Goal: Transaction & Acquisition: Purchase product/service

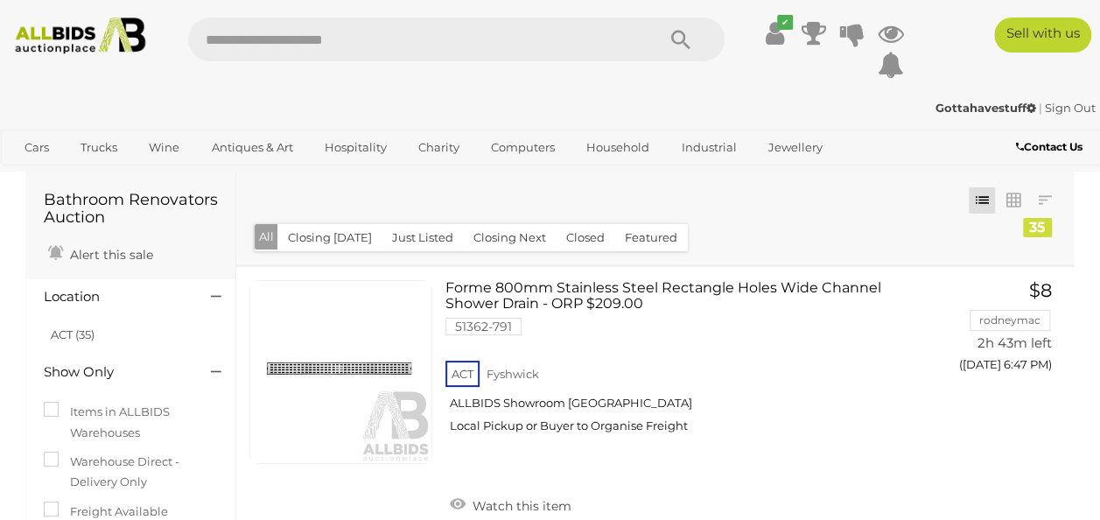
click at [1098, 5] on div "✔ Track & Trace" at bounding box center [550, 47] width 1100 height 94
click at [244, 37] on input "text" at bounding box center [413, 40] width 451 height 44
type input "*****"
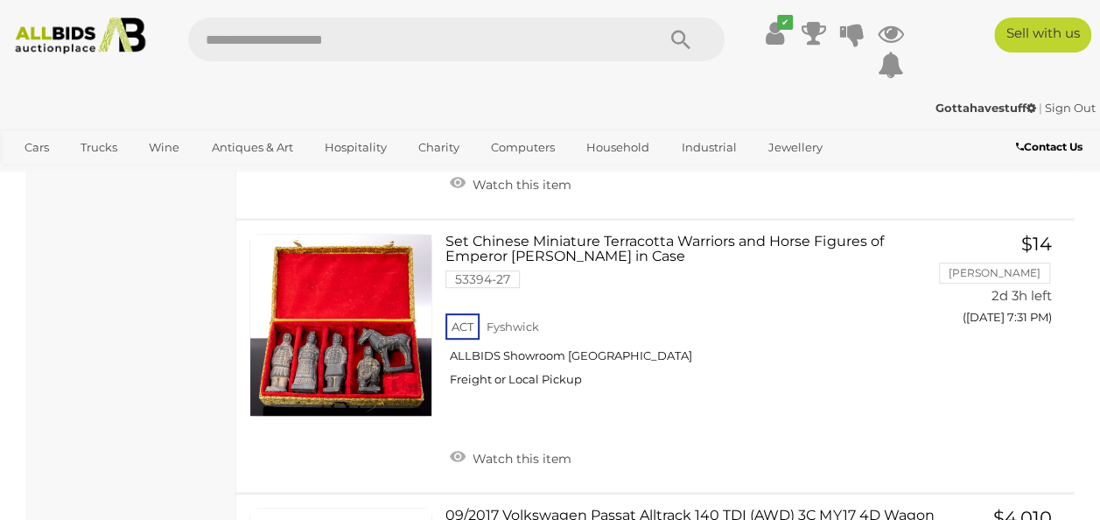
scroll to position [6951, 0]
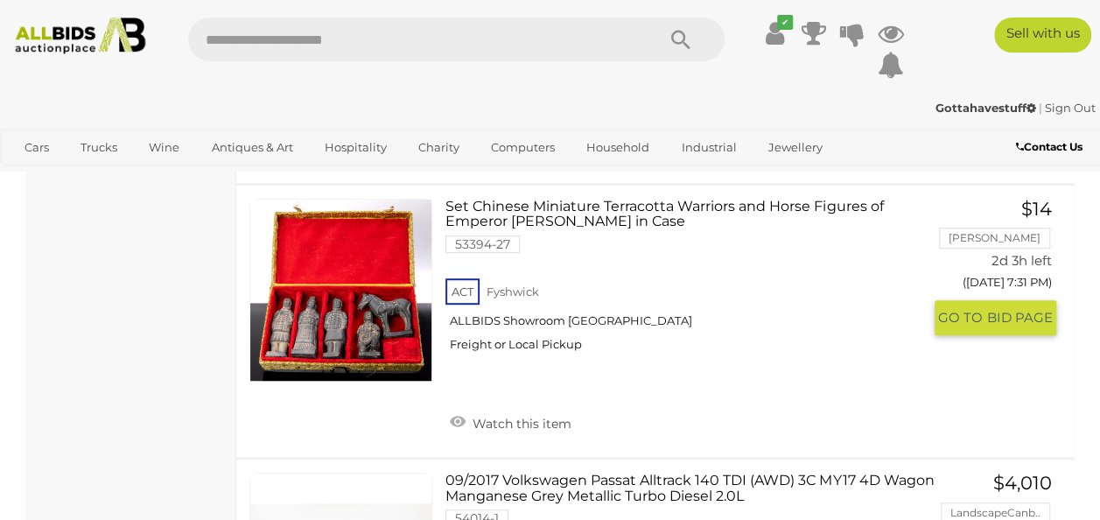
click at [619, 267] on link "Set Chinese Miniature Terracotta Warriors and Horse Figures of Emperor Qin Shi …" at bounding box center [690, 282] width 462 height 166
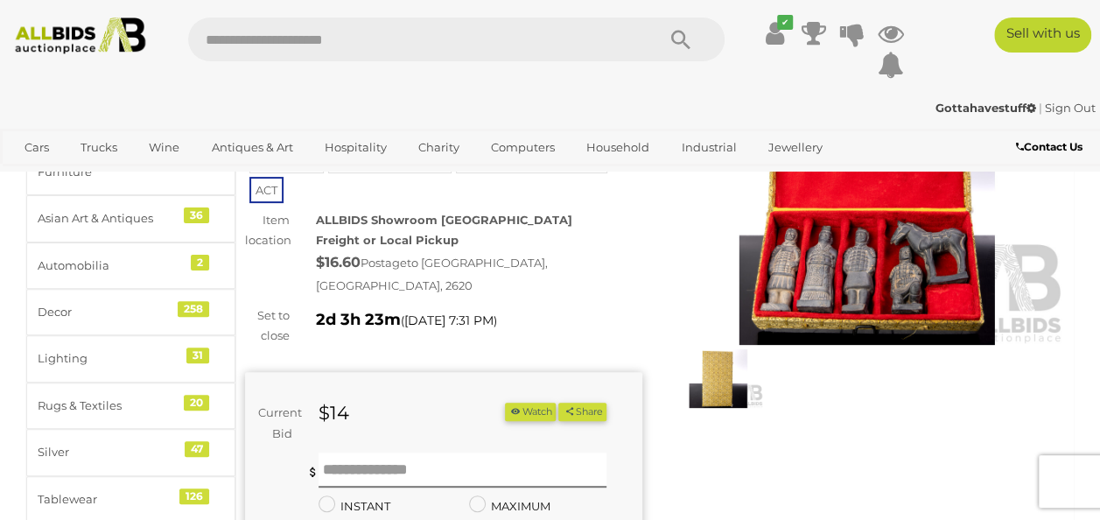
scroll to position [125, 0]
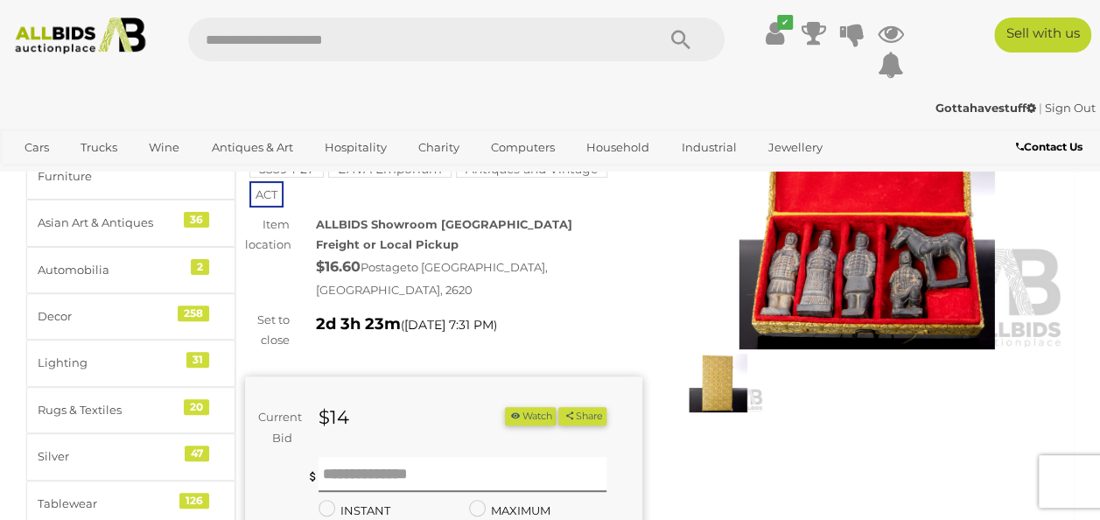
click at [915, 249] on img at bounding box center [867, 222] width 397 height 256
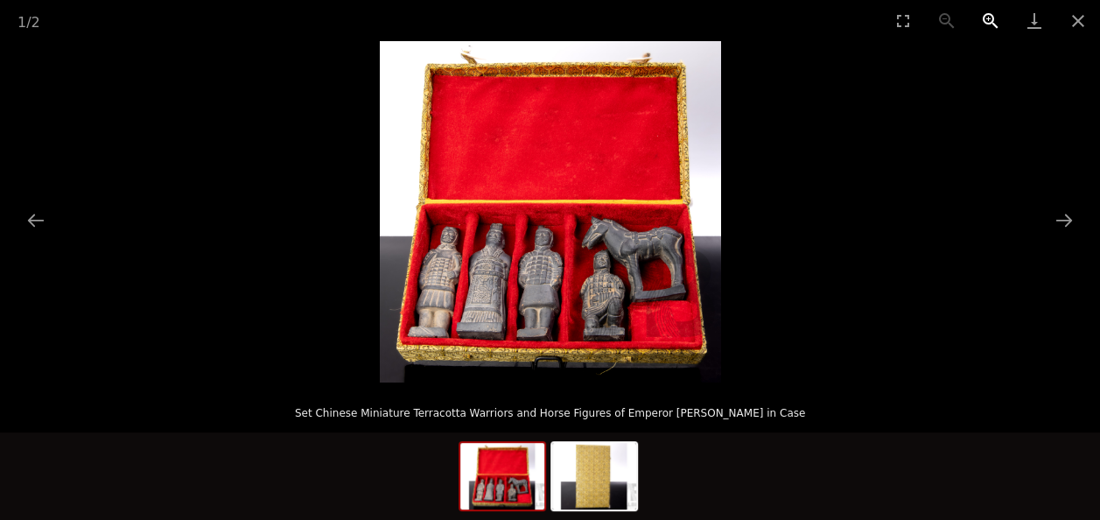
click at [989, 20] on button "Zoom in" at bounding box center [991, 20] width 44 height 41
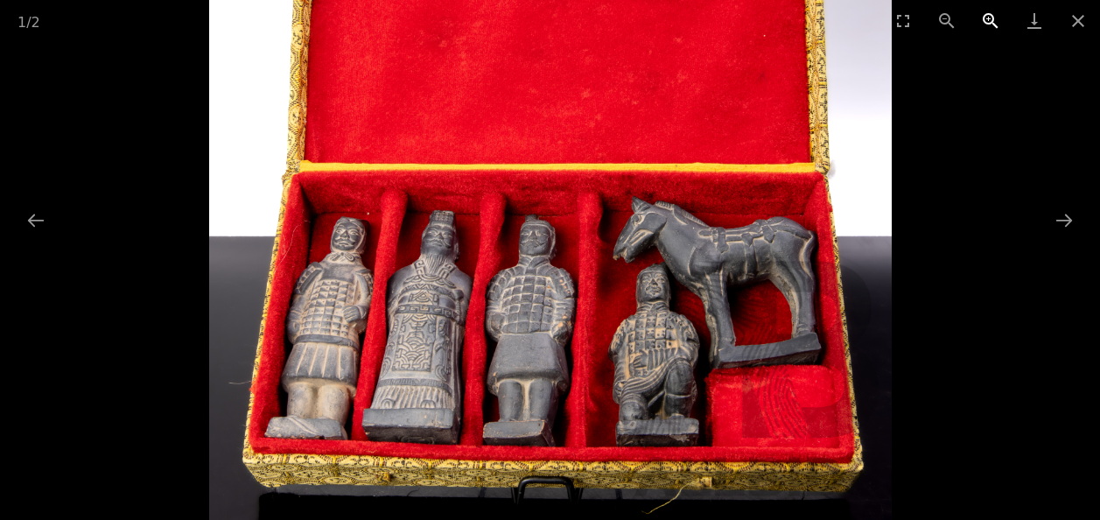
click at [989, 20] on button "Zoom in" at bounding box center [991, 20] width 44 height 41
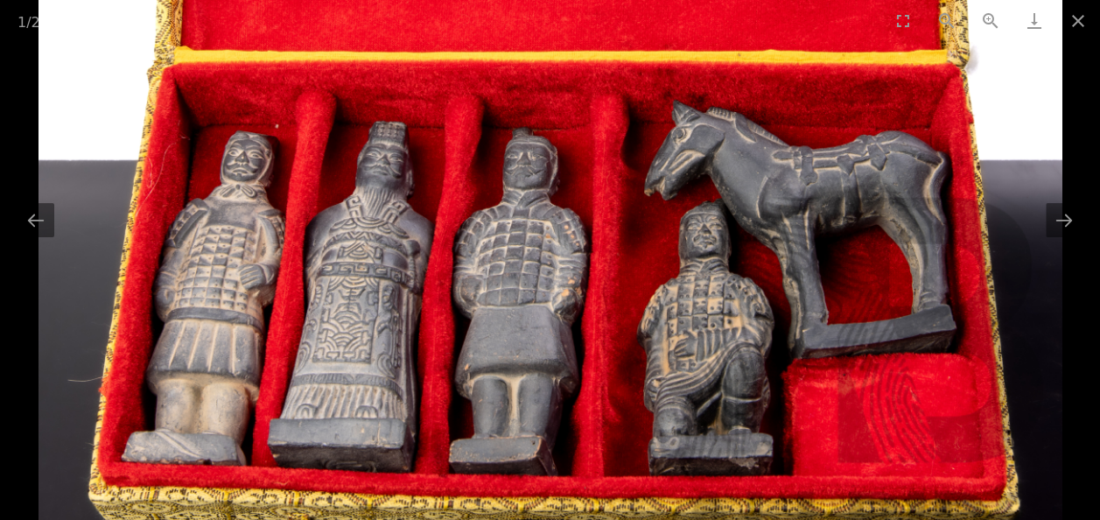
drag, startPoint x: 814, startPoint y: 299, endPoint x: 817, endPoint y: 223, distance: 76.2
click at [817, 223] on img at bounding box center [551, 88] width 1024 height 1024
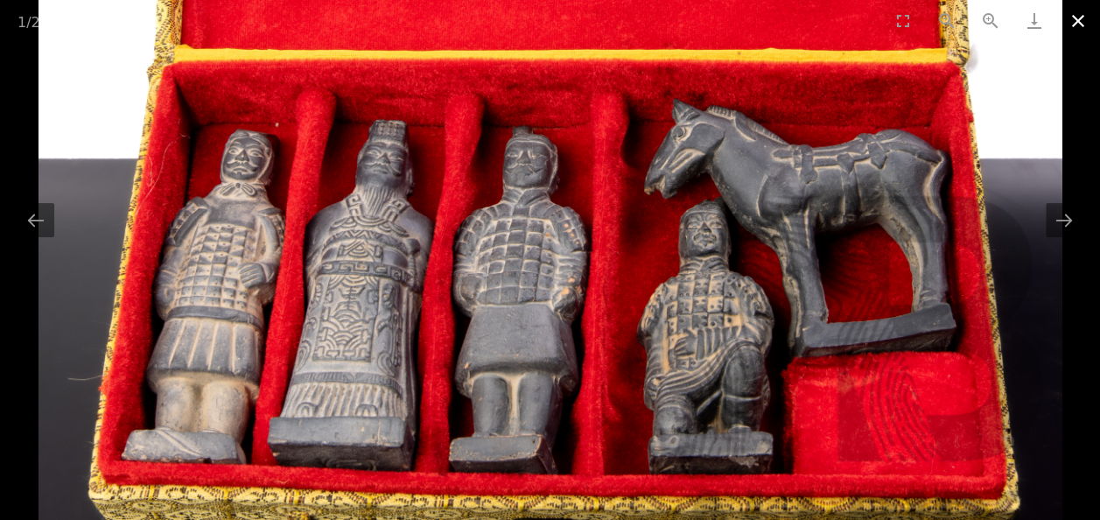
click at [1069, 21] on button "Close gallery" at bounding box center [1078, 20] width 44 height 41
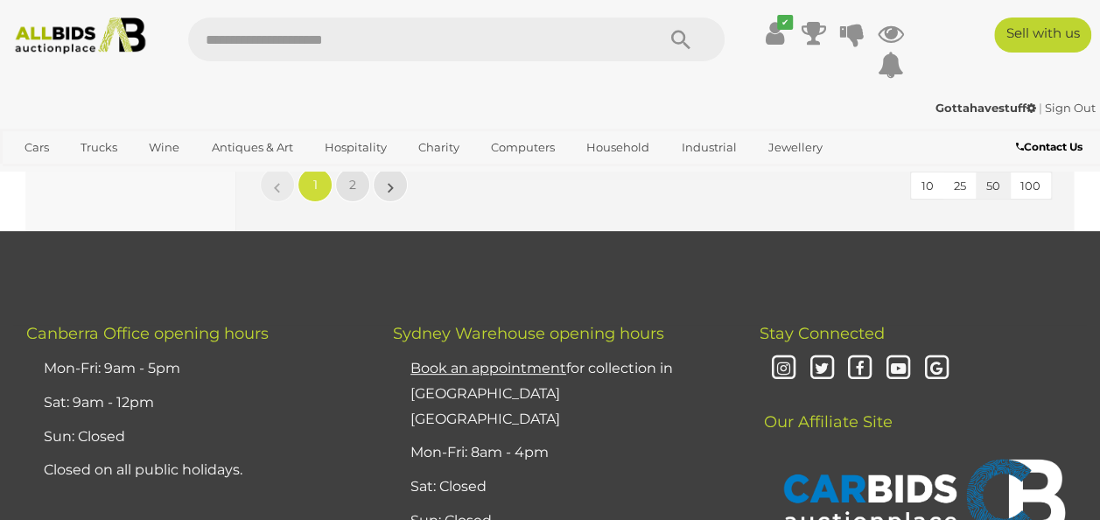
scroll to position [13376, 0]
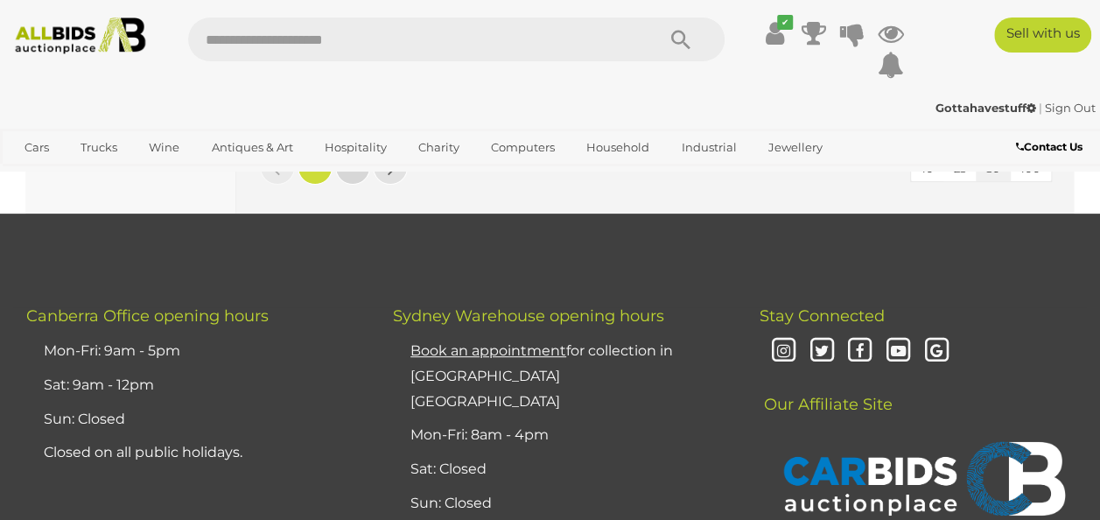
click at [355, 175] on span "2" at bounding box center [352, 167] width 7 height 16
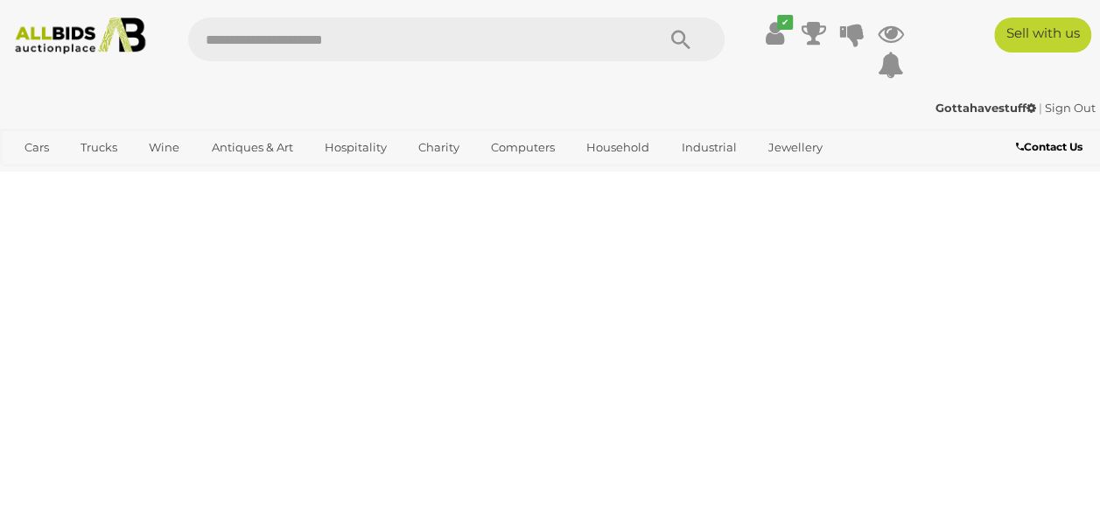
scroll to position [0, 0]
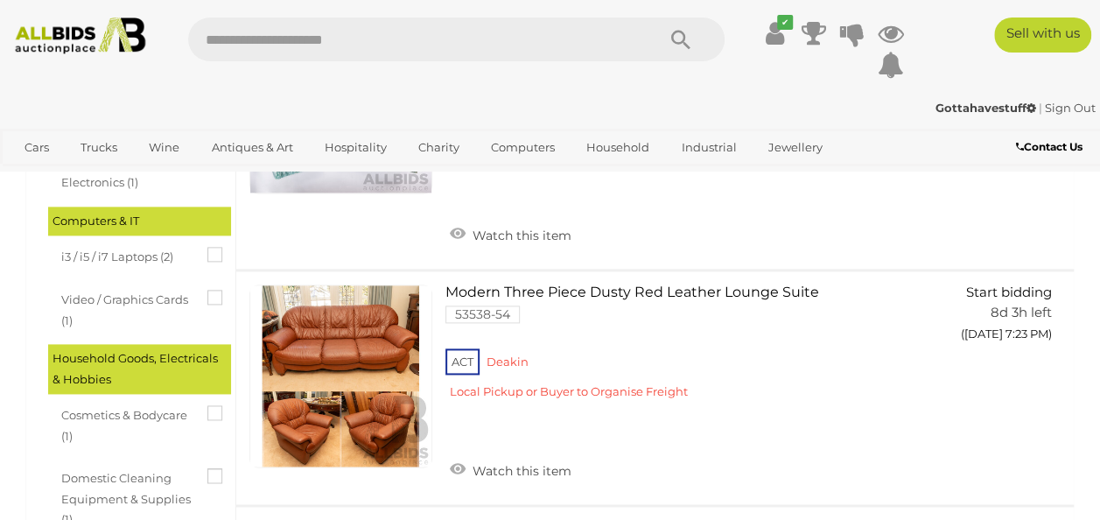
scroll to position [791, 0]
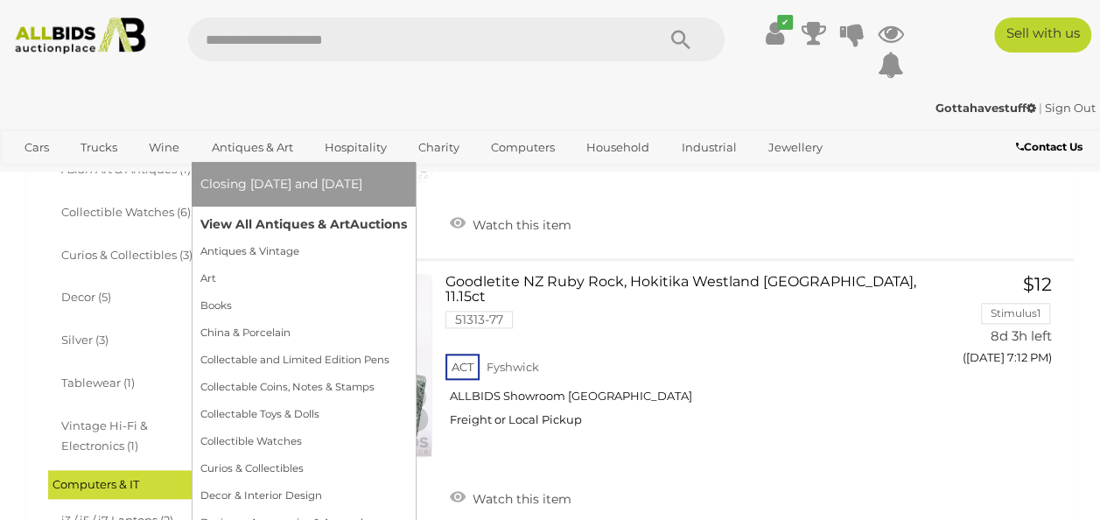
click at [264, 223] on link "View All Antiques & Art Auctions" at bounding box center [303, 224] width 207 height 27
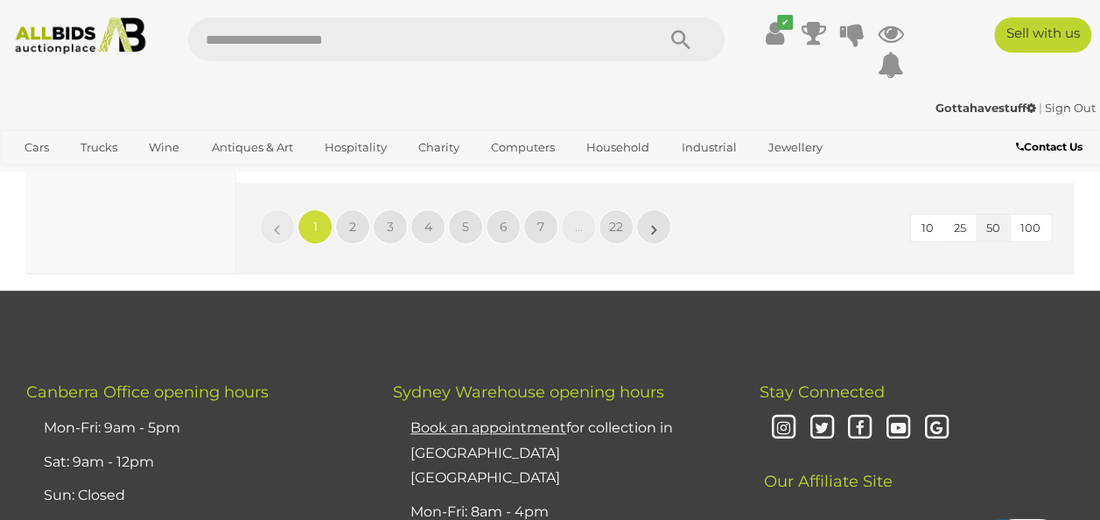
scroll to position [13513, 0]
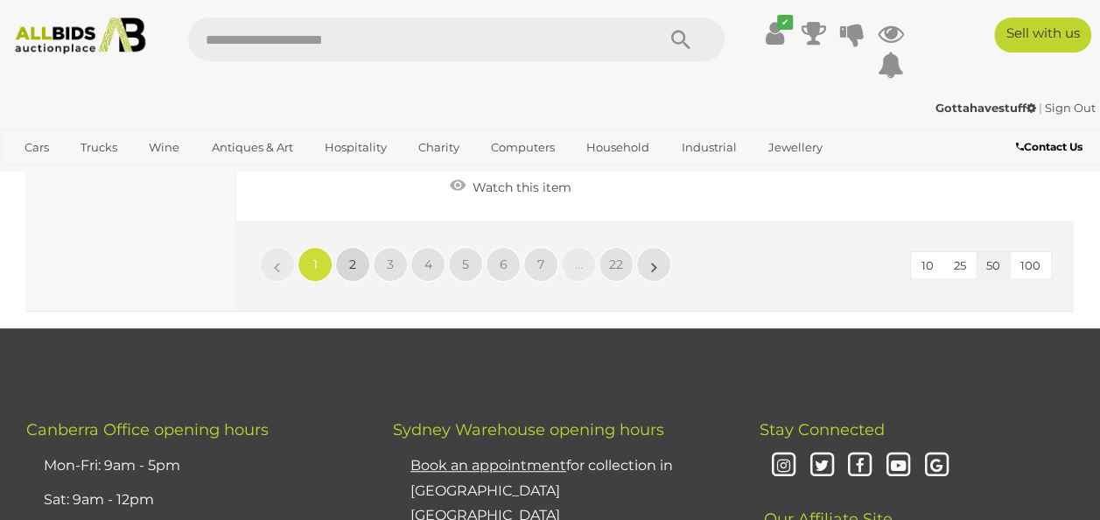
click at [350, 272] on span "2" at bounding box center [352, 264] width 7 height 16
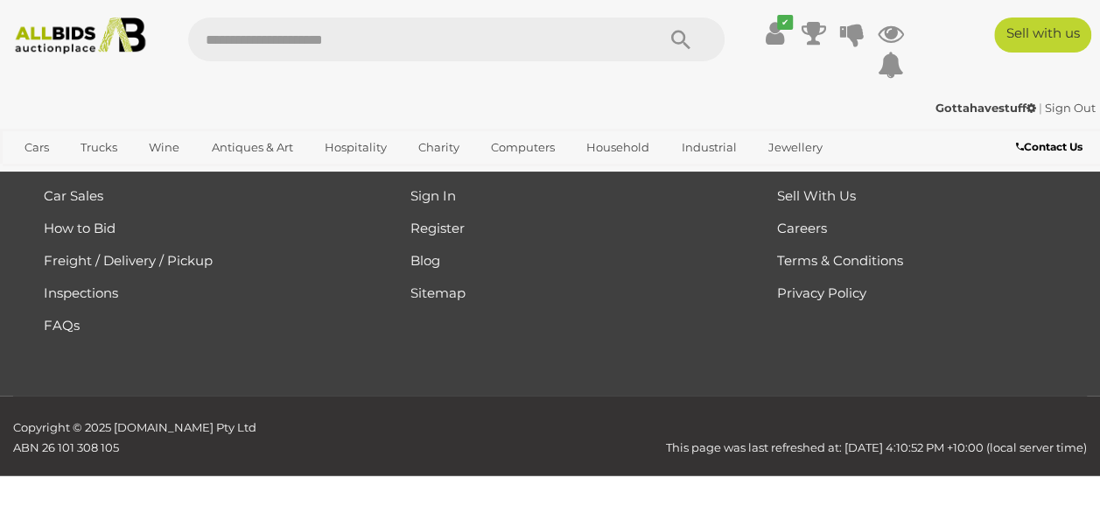
scroll to position [390, 0]
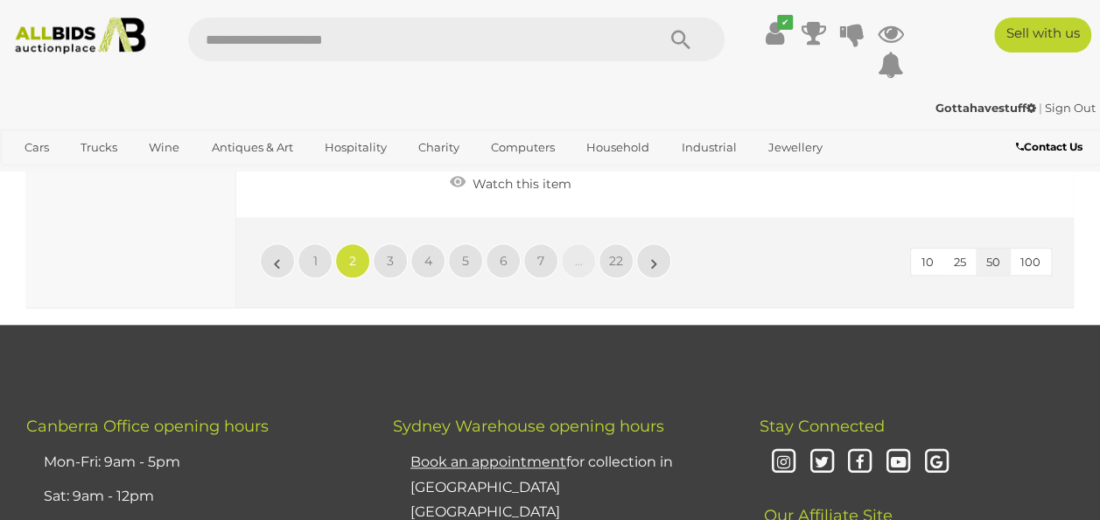
scroll to position [13903, 0]
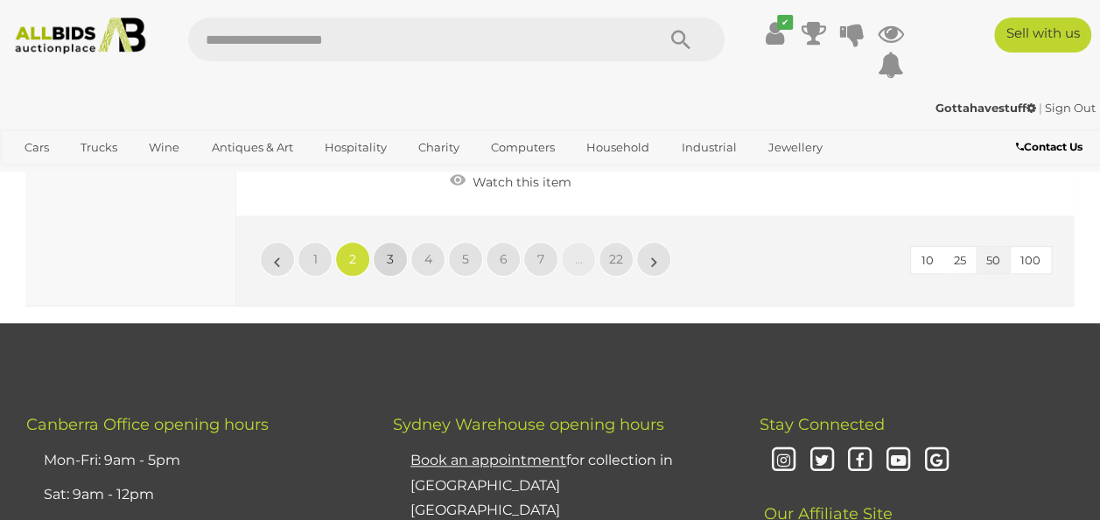
click at [392, 267] on span "3" at bounding box center [390, 259] width 7 height 16
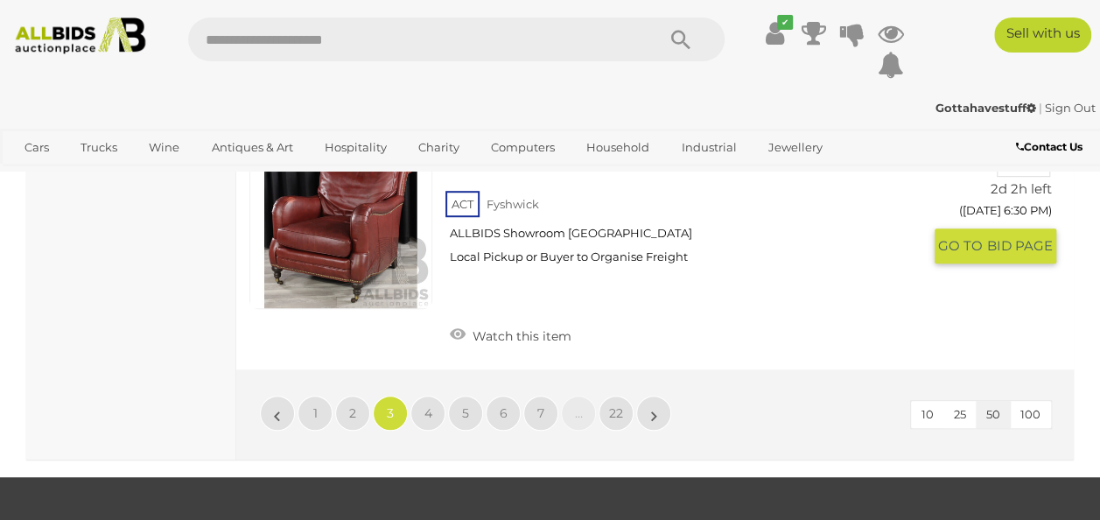
scroll to position [13658, 0]
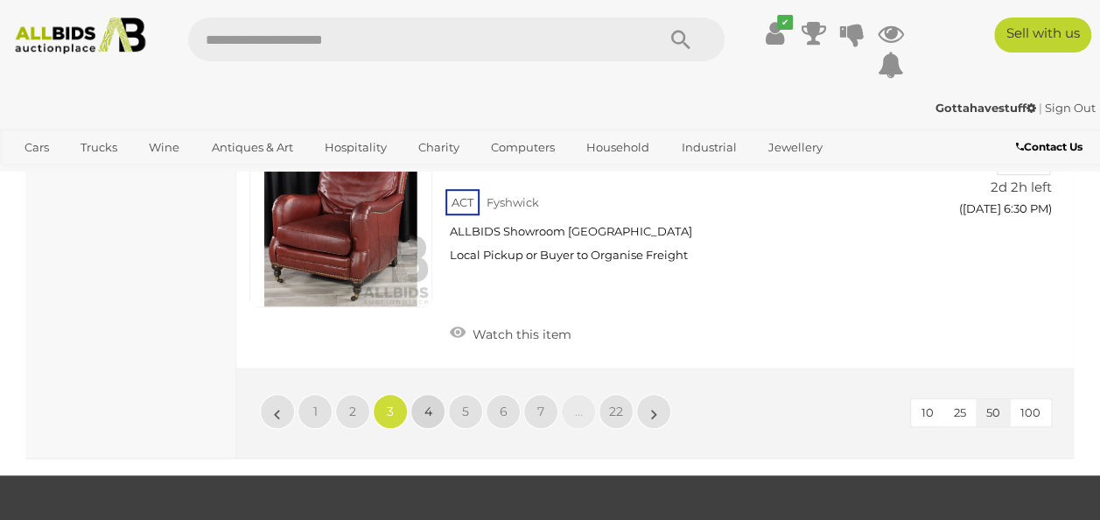
click at [420, 429] on link "4" at bounding box center [427, 411] width 35 height 35
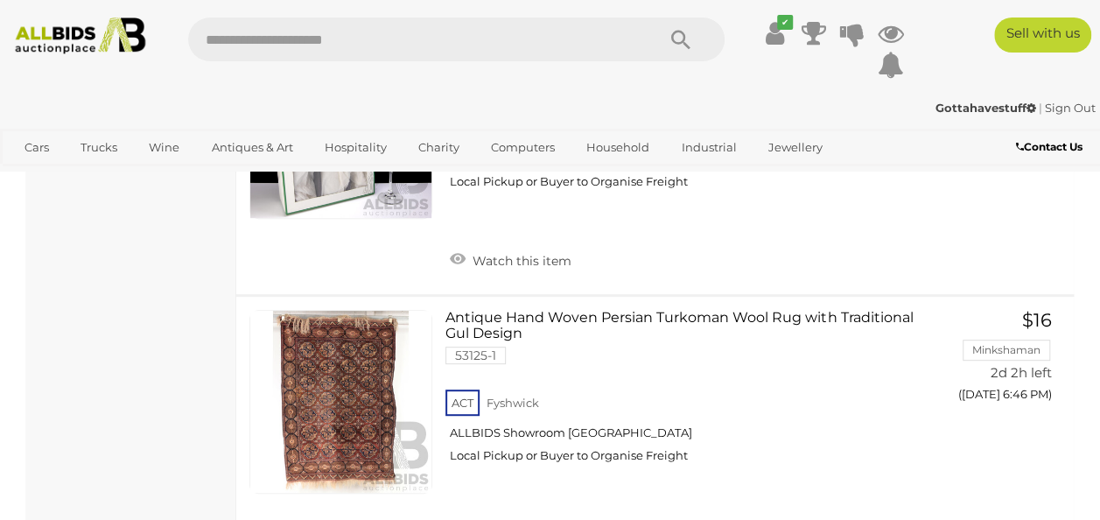
scroll to position [10157, 0]
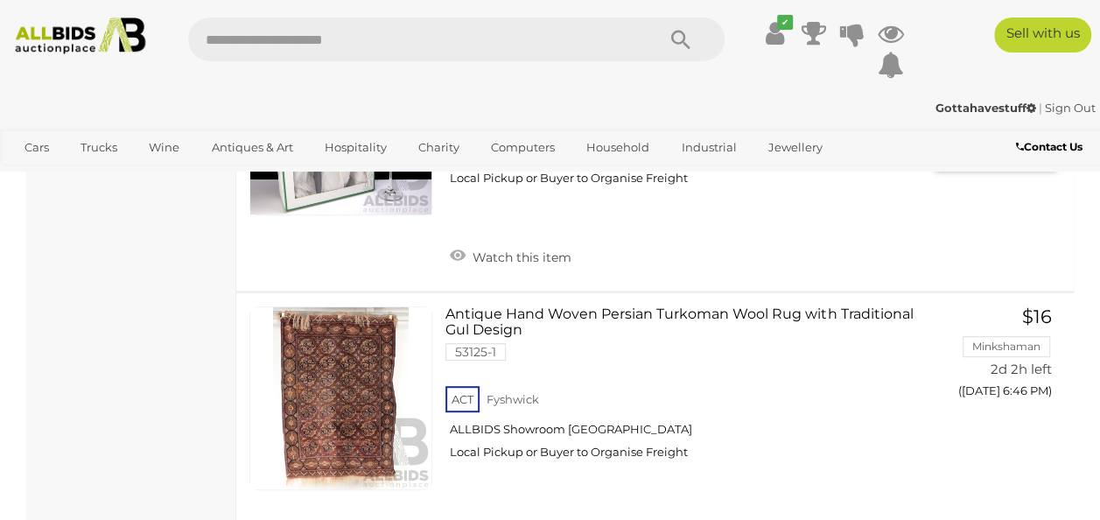
click at [597, 199] on link "Set Six Portmeirion Goblets by Susan Williams Ellis in Original Box with Origin…" at bounding box center [690, 115] width 462 height 166
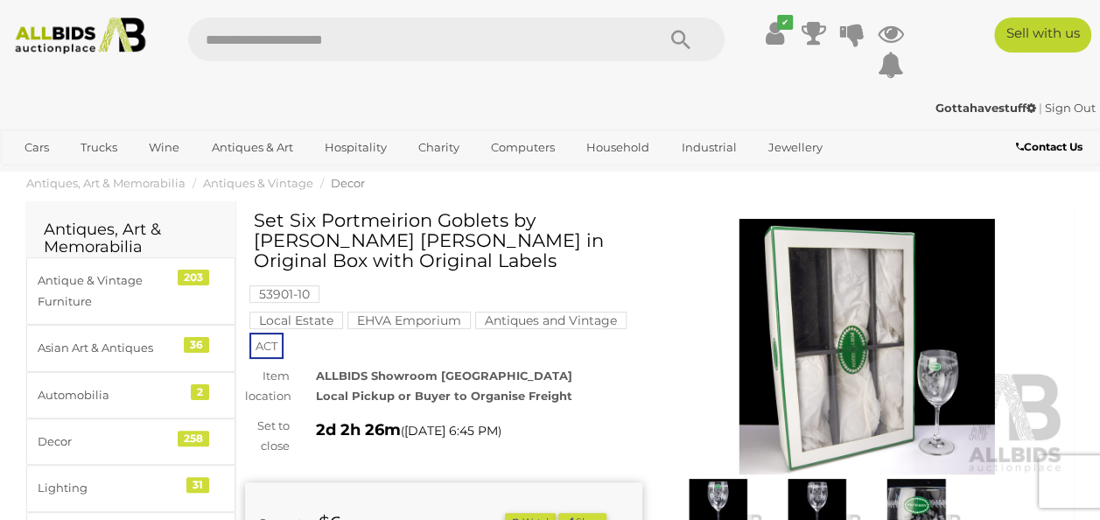
click at [713, 490] on img at bounding box center [718, 508] width 90 height 59
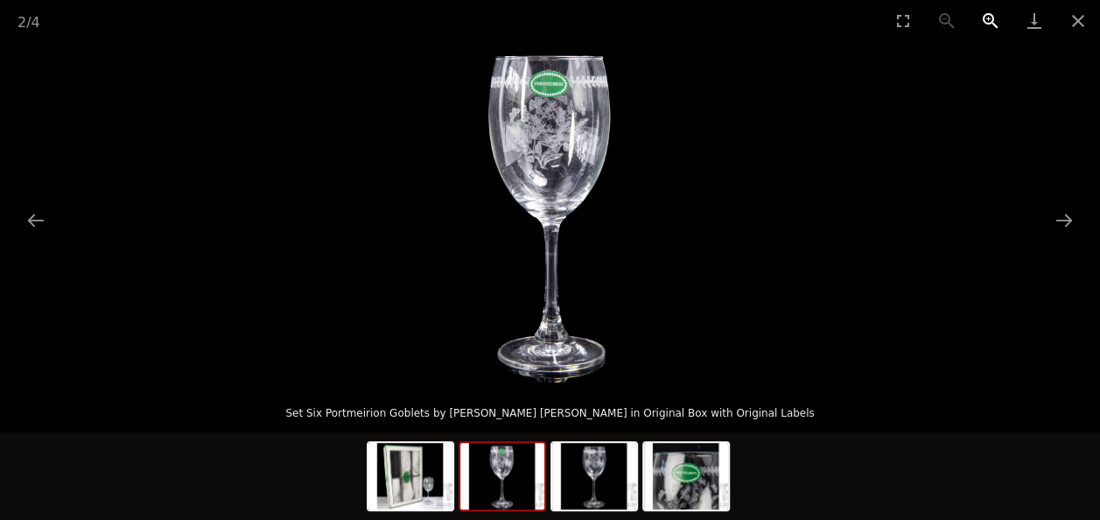
click at [991, 14] on button "Zoom in" at bounding box center [991, 20] width 44 height 41
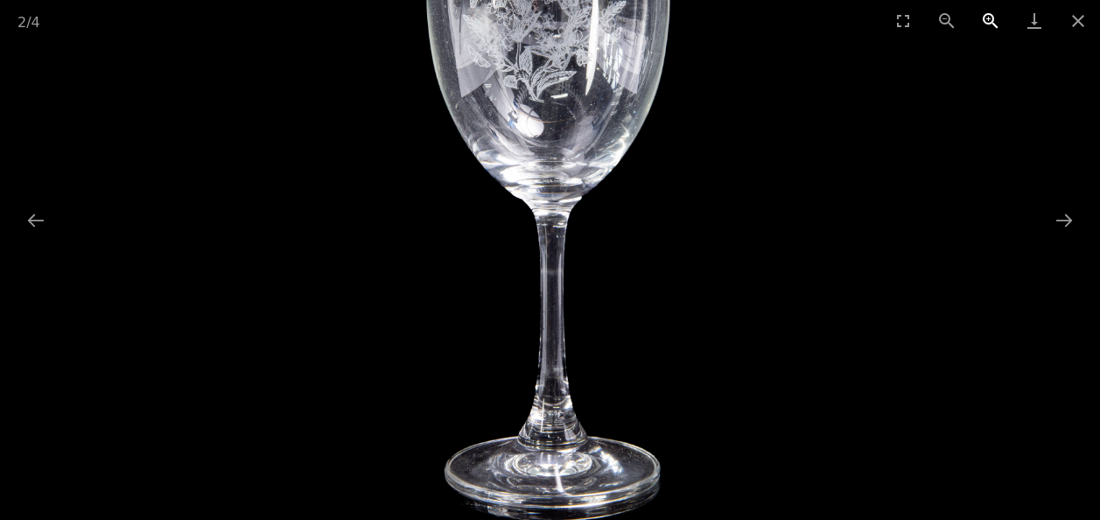
click at [991, 14] on button "Zoom in" at bounding box center [991, 20] width 44 height 41
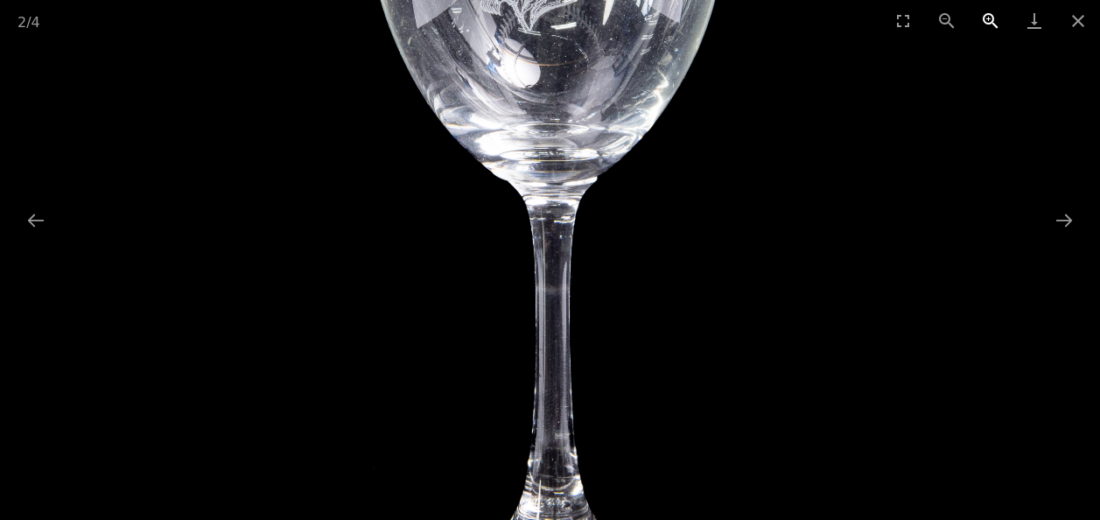
click at [991, 14] on button "Zoom in" at bounding box center [991, 20] width 44 height 41
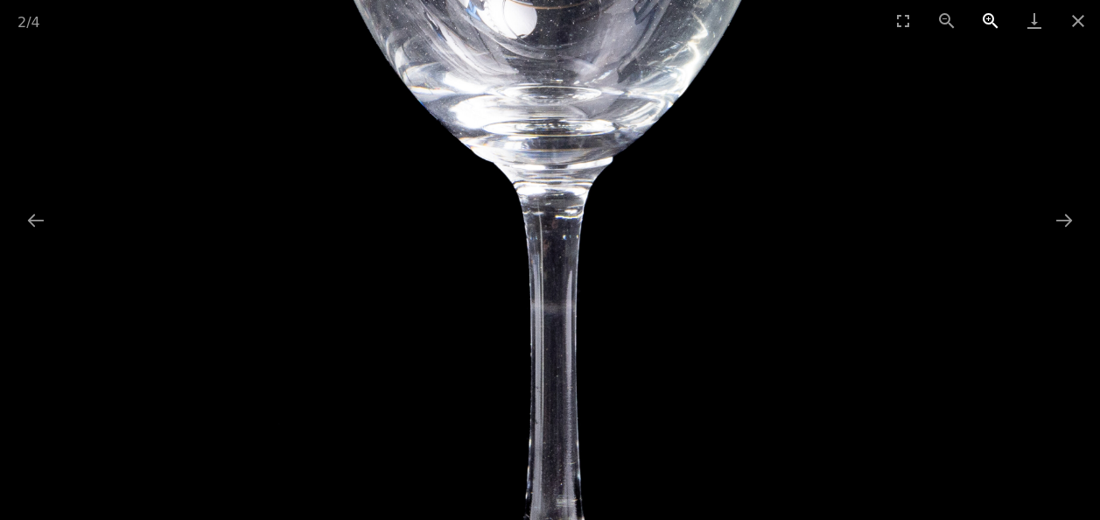
click at [991, 14] on button "Zoom in" at bounding box center [991, 20] width 44 height 41
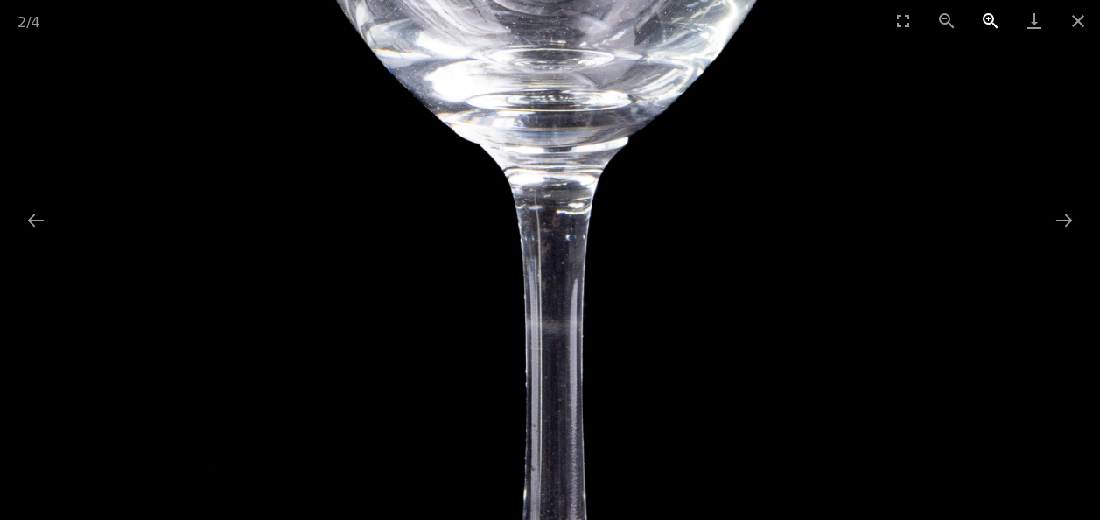
click at [991, 14] on button "Zoom in" at bounding box center [991, 20] width 44 height 41
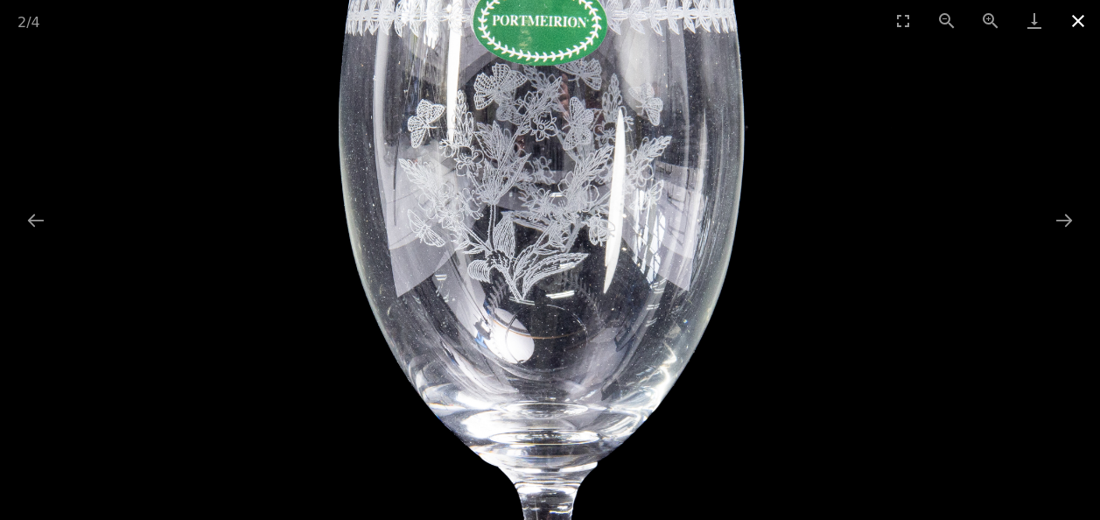
click at [1090, 21] on button "Close gallery" at bounding box center [1078, 20] width 44 height 41
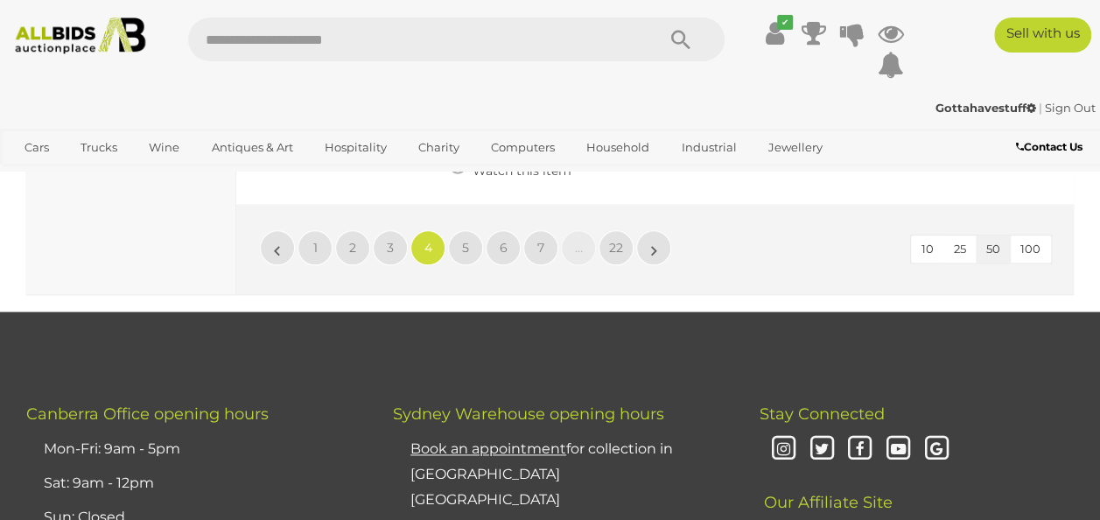
scroll to position [14119, 0]
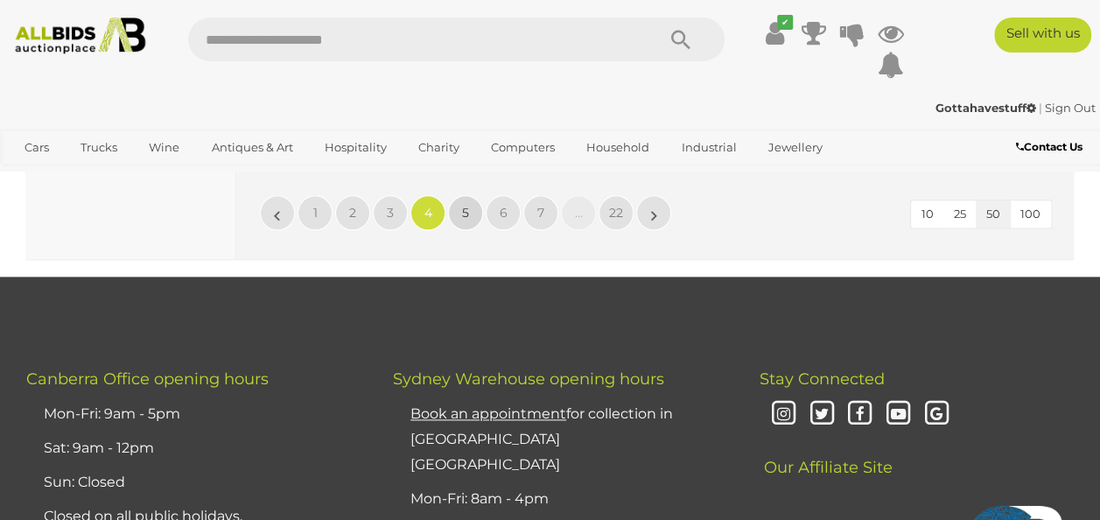
click at [466, 221] on span "5" at bounding box center [465, 213] width 7 height 16
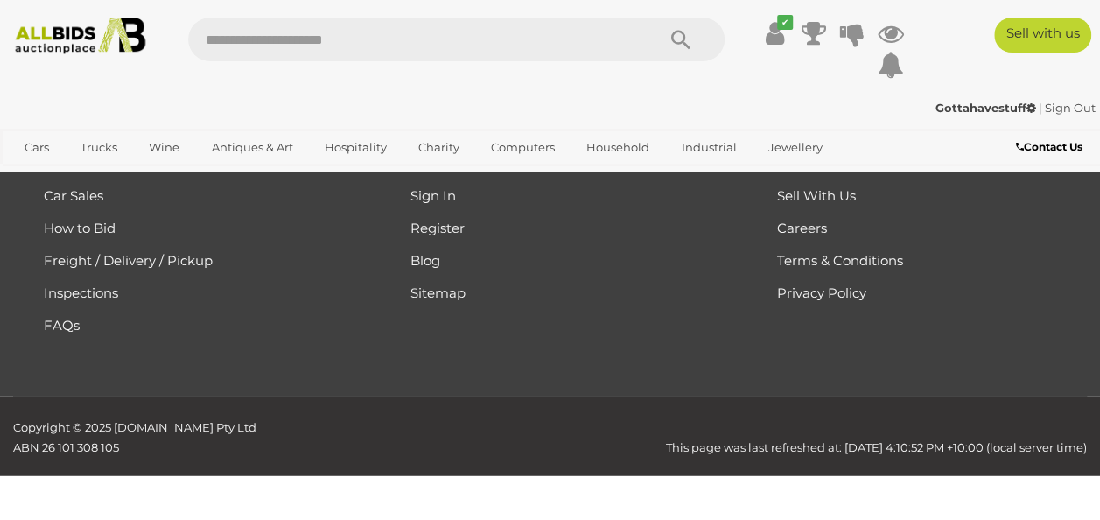
scroll to position [390, 0]
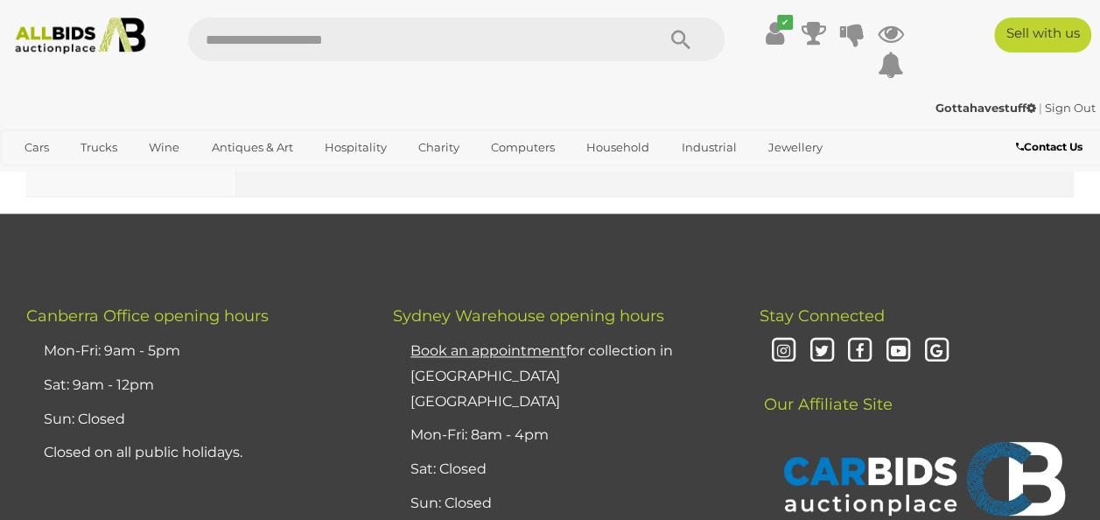
scroll to position [14080, 0]
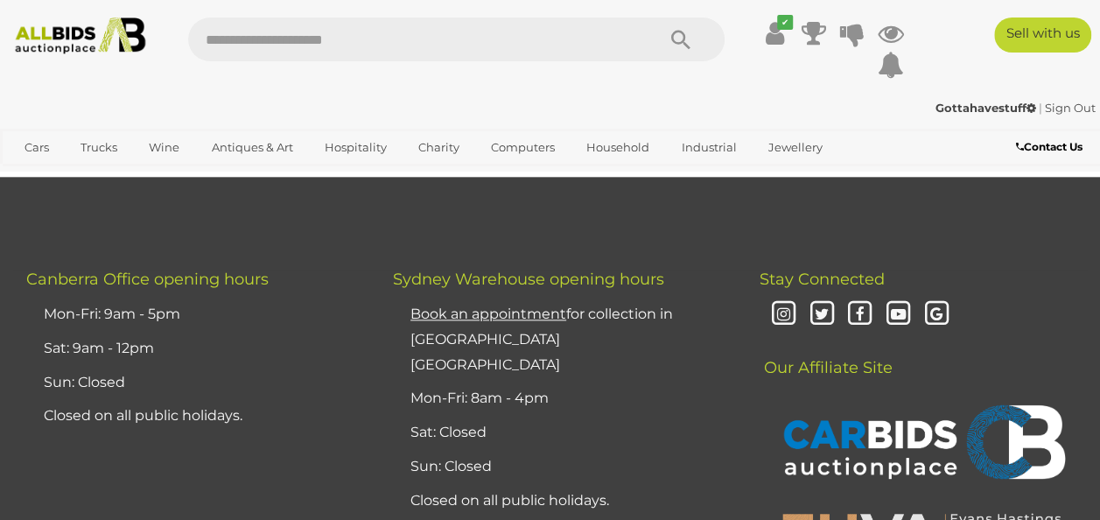
click at [427, 121] on span "4" at bounding box center [428, 113] width 8 height 16
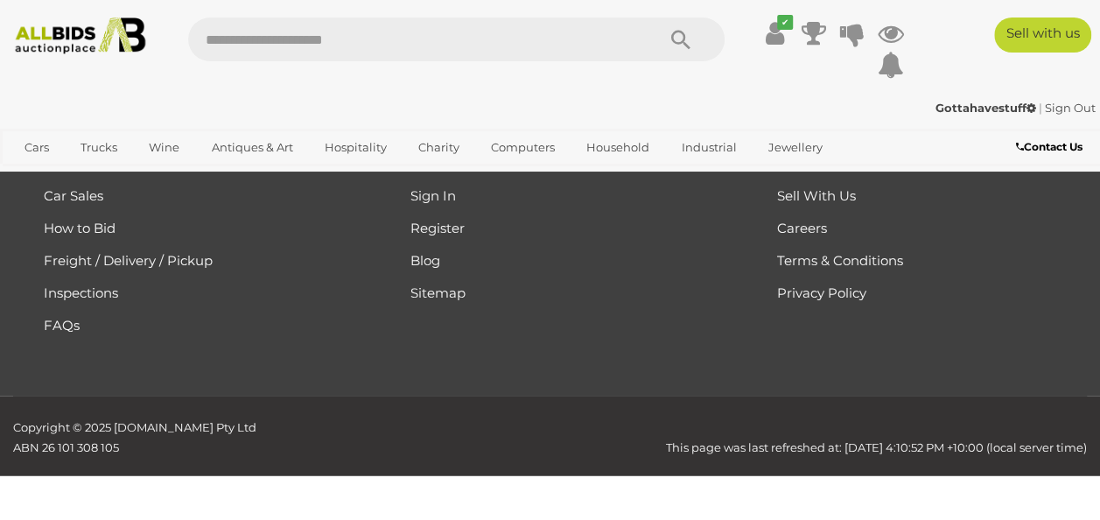
scroll to position [390, 0]
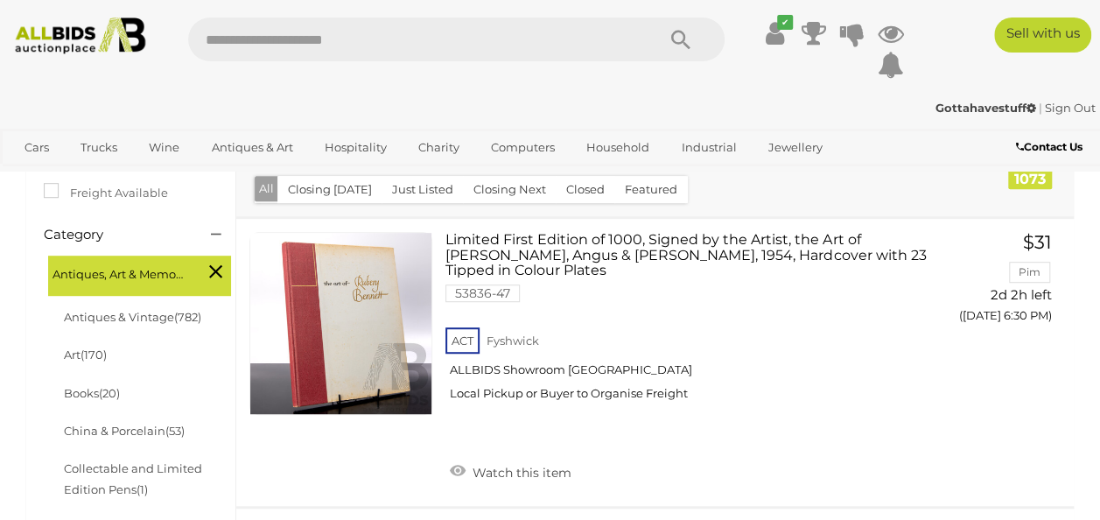
scroll to position [10233, 0]
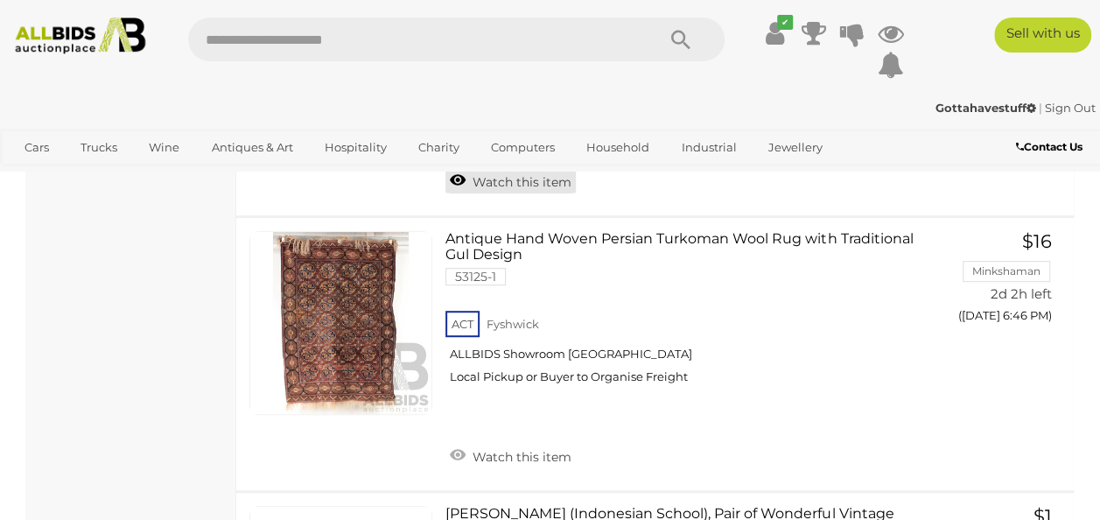
click at [544, 193] on link "Watch this item" at bounding box center [510, 180] width 130 height 26
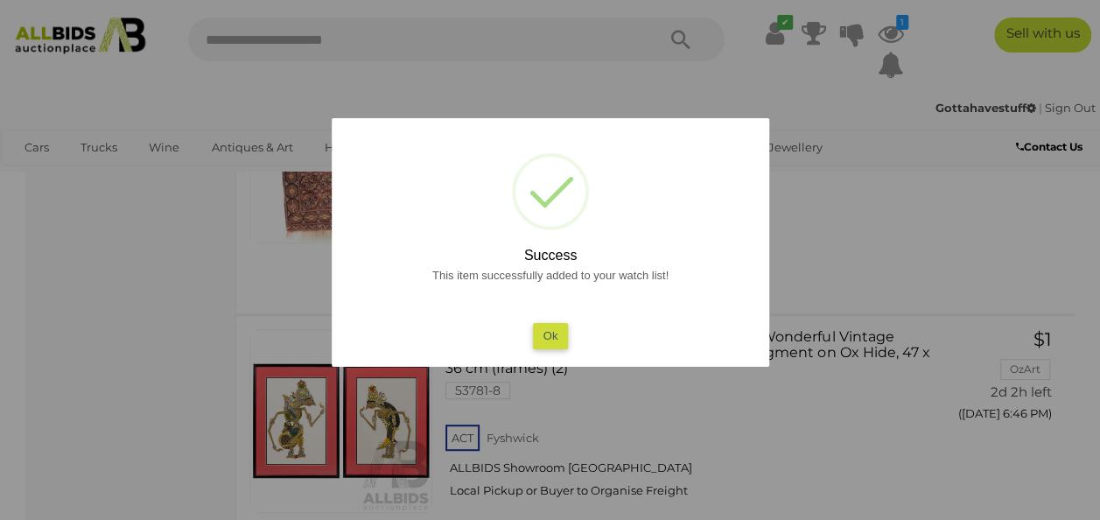
click at [544, 333] on button "Ok" at bounding box center [550, 335] width 36 height 25
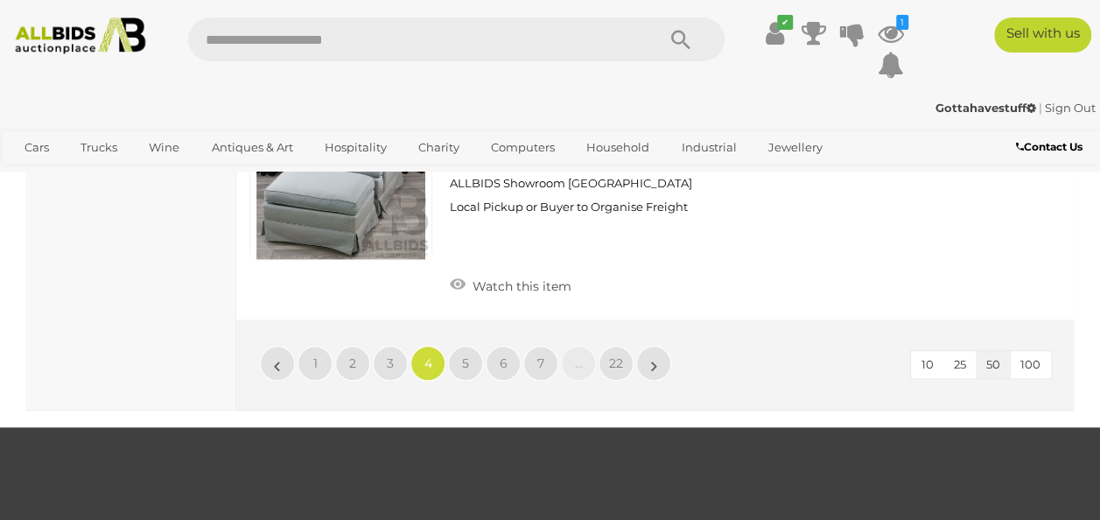
scroll to position [14193, 0]
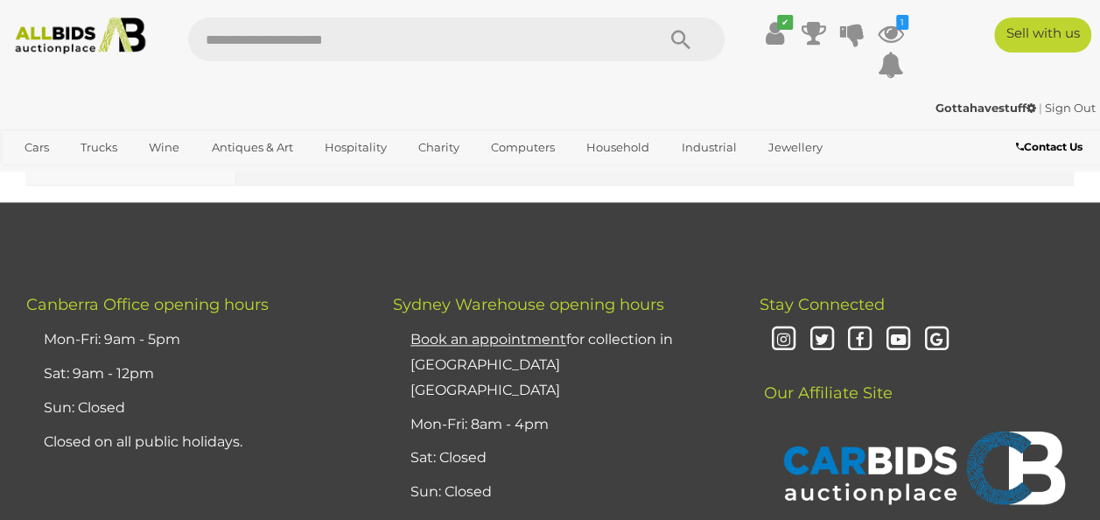
click at [501, 146] on span "6" at bounding box center [504, 138] width 8 height 16
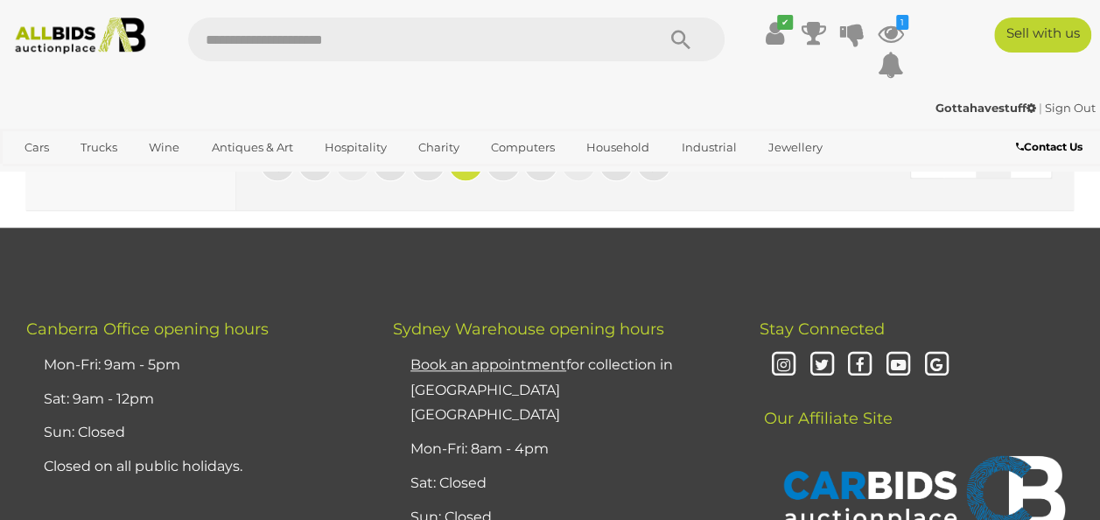
scroll to position [13940, 0]
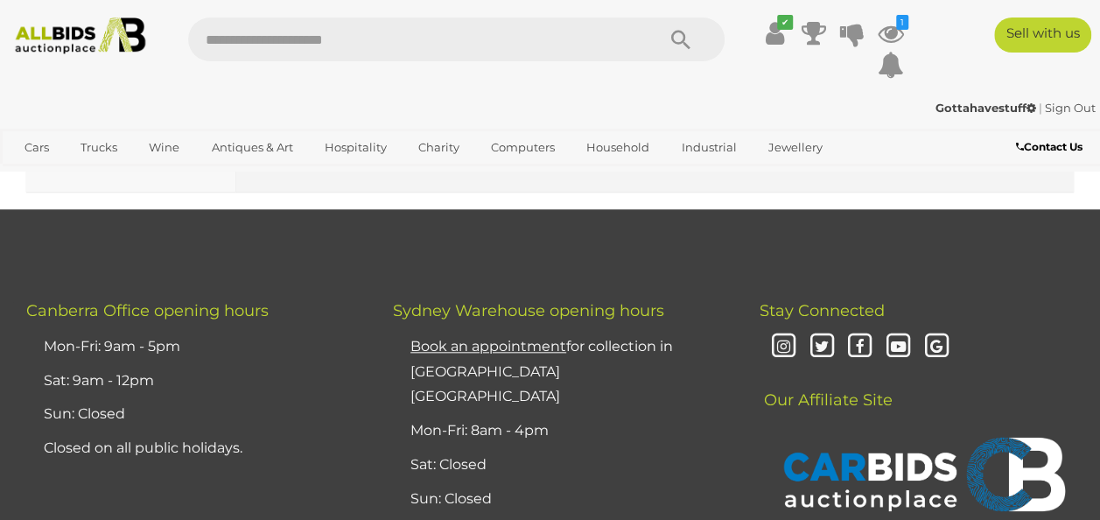
click at [507, 163] on link "7" at bounding box center [503, 145] width 35 height 35
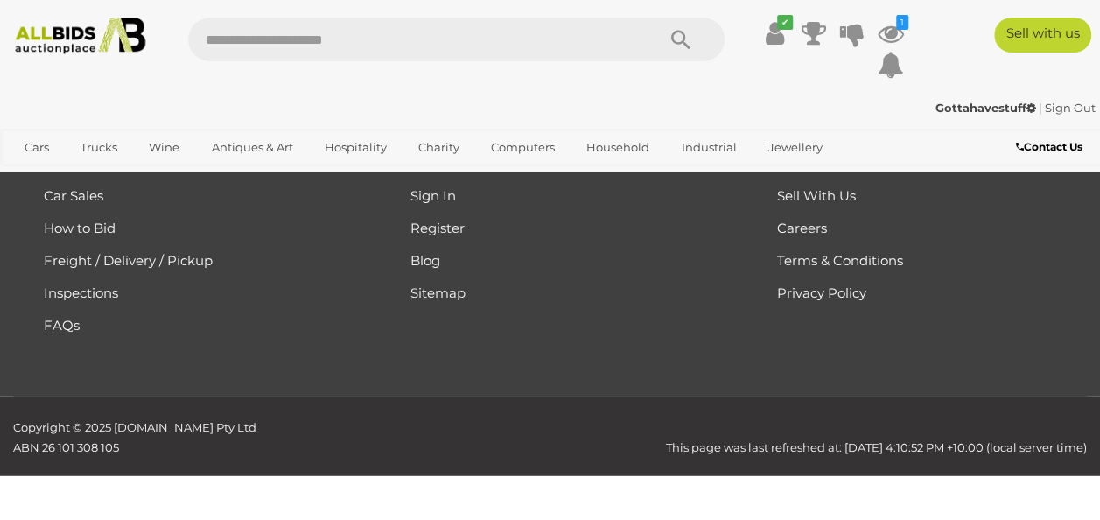
scroll to position [390, 0]
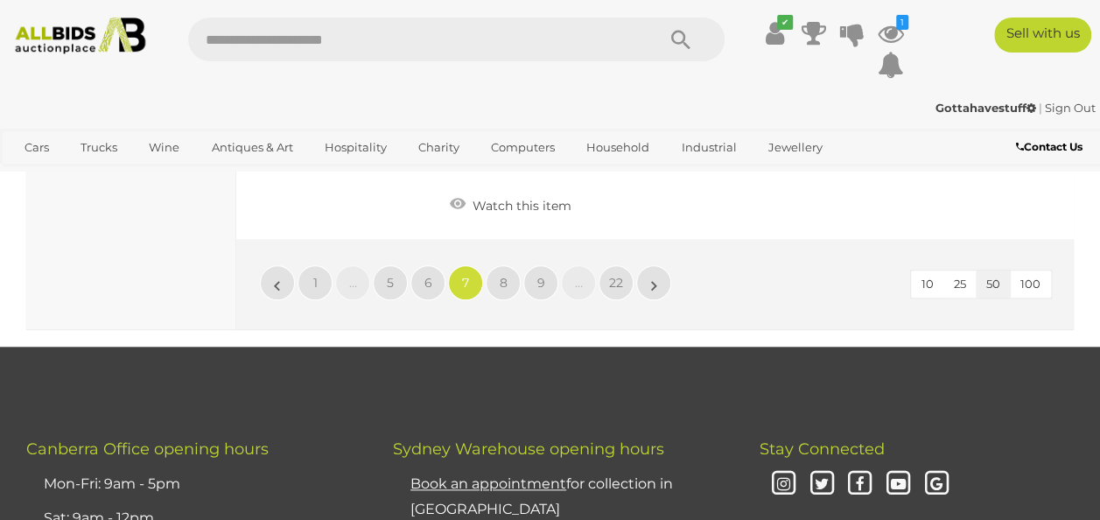
scroll to position [13901, 0]
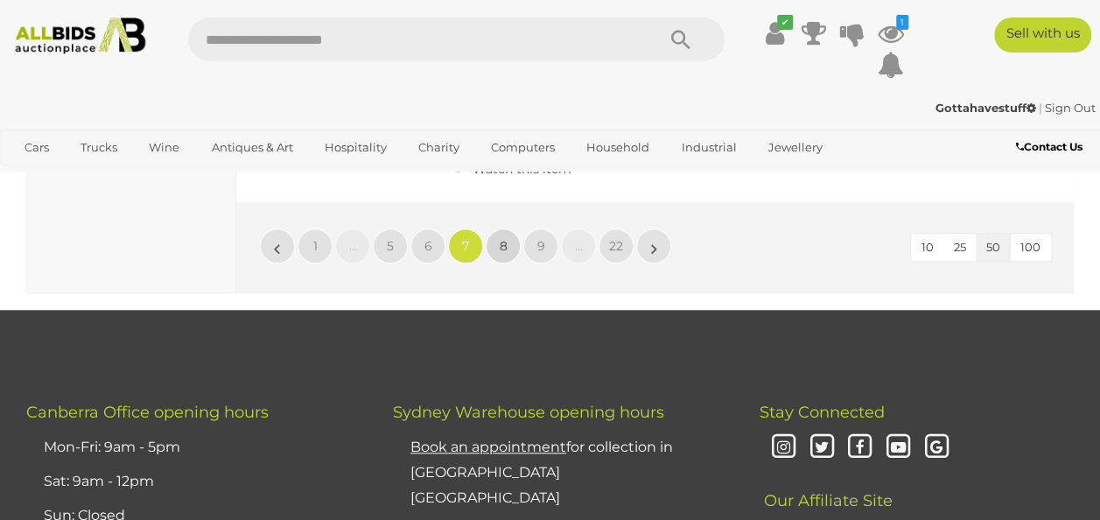
click at [504, 254] on span "8" at bounding box center [504, 246] width 8 height 16
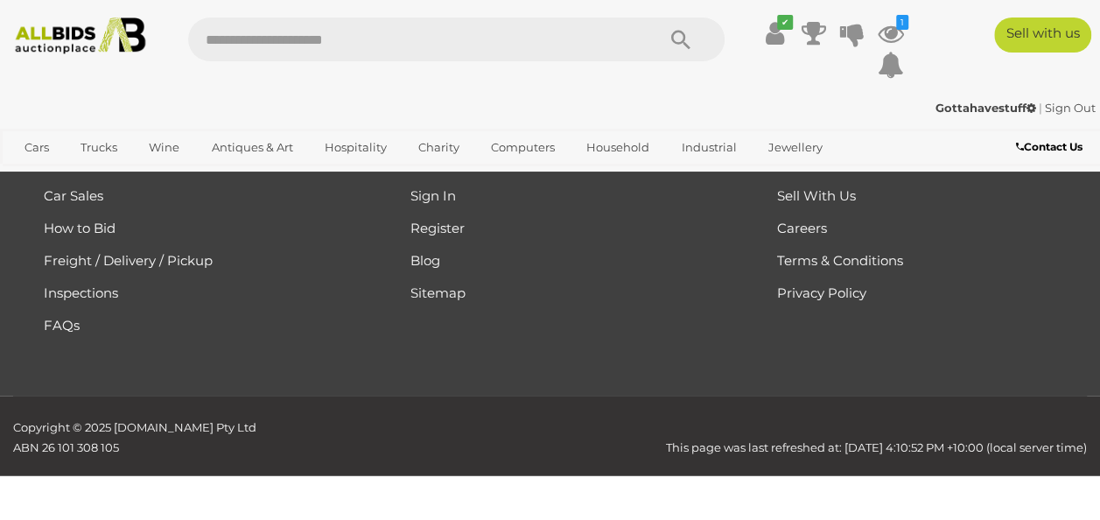
scroll to position [390, 0]
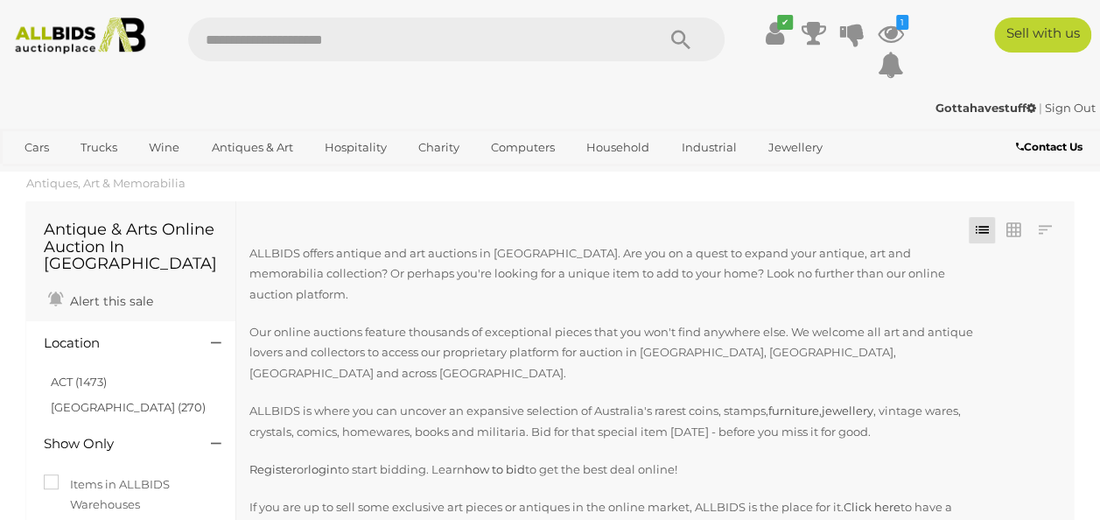
click at [278, 30] on input "text" at bounding box center [413, 40] width 451 height 44
type input "**********"
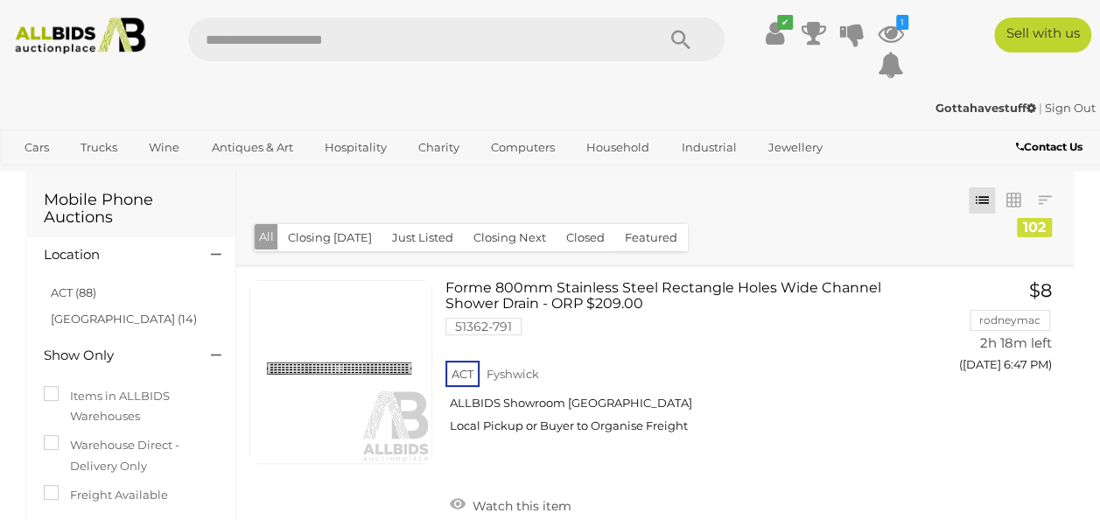
click at [334, 37] on input "text" at bounding box center [413, 40] width 451 height 44
type input "*******"
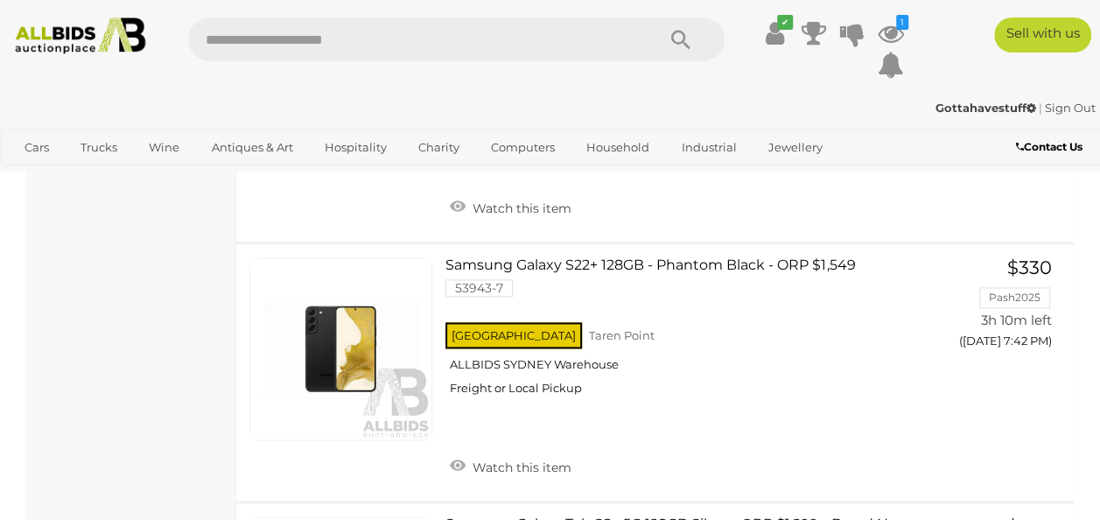
scroll to position [1098, 0]
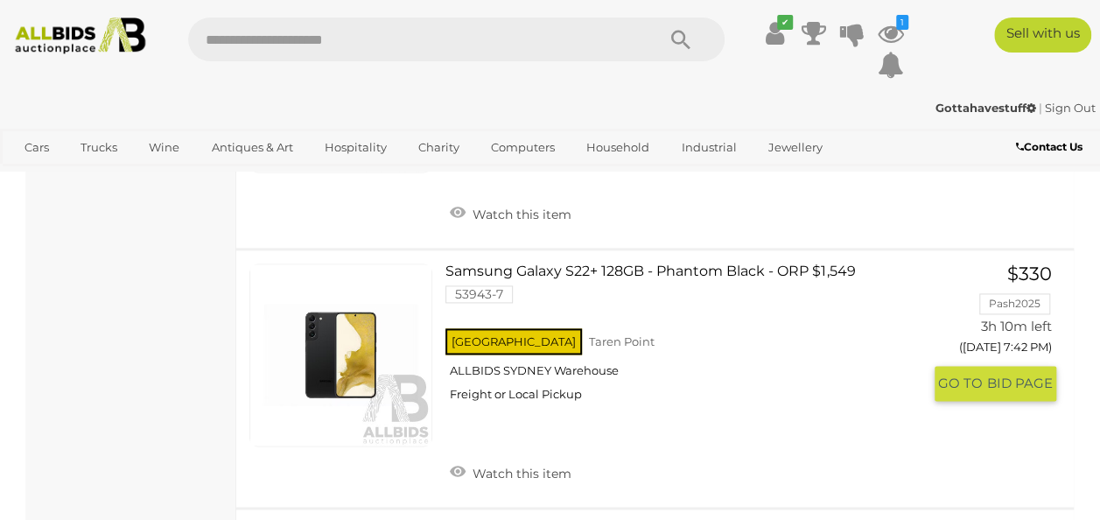
click at [607, 277] on link "Samsung Galaxy S22+ 128GB - Phantom Black - ORP $1,549 53943-7 NSW Taren Point" at bounding box center [690, 338] width 462 height 151
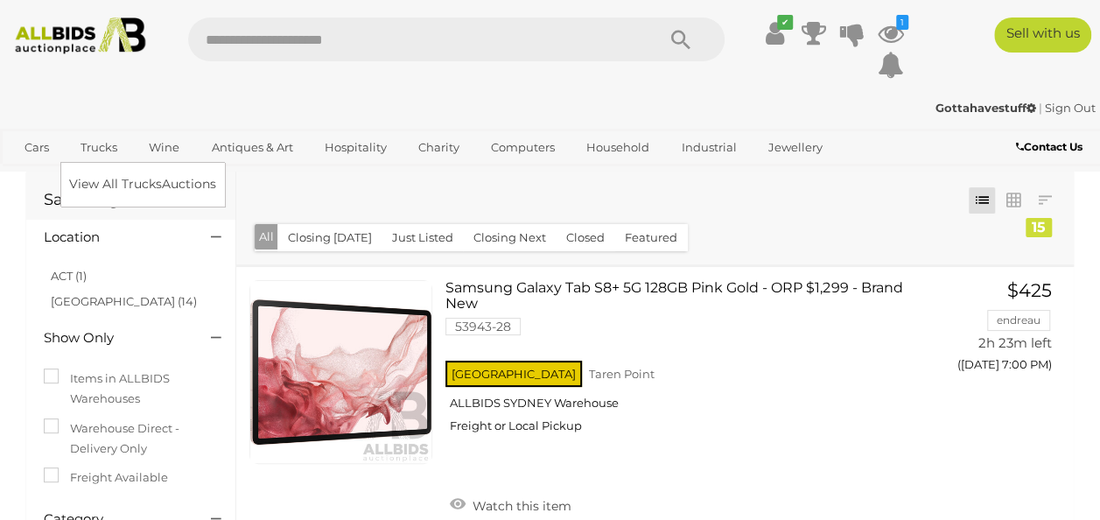
click at [100, 150] on link "Trucks" at bounding box center [99, 147] width 60 height 29
click at [100, 187] on link "View All Trucks Auctions" at bounding box center [146, 184] width 155 height 27
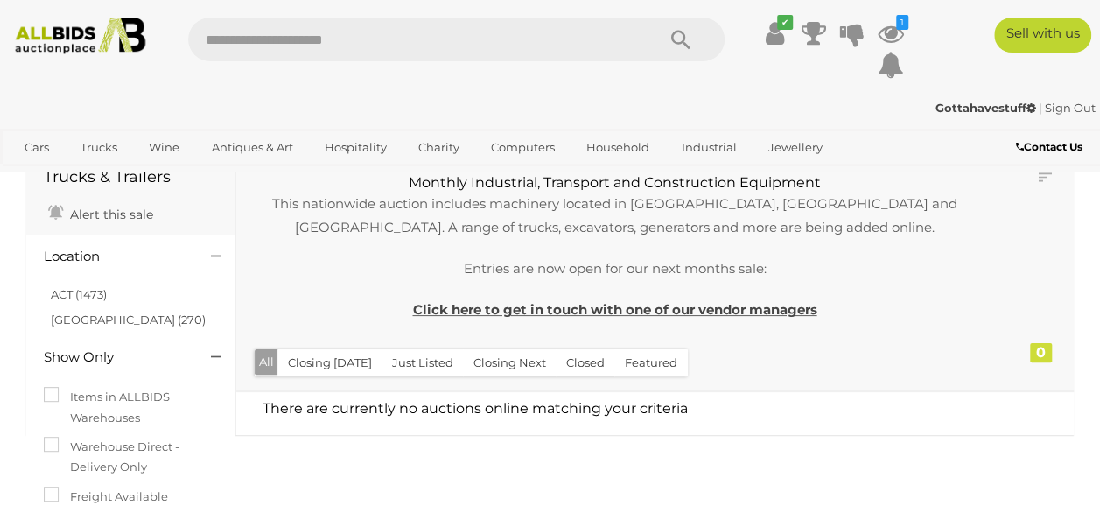
scroll to position [54, 0]
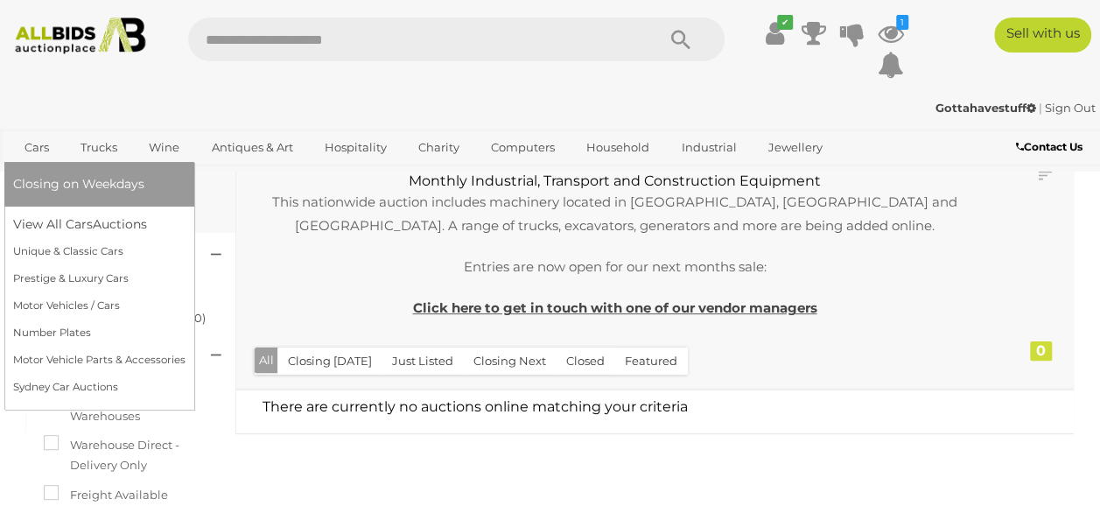
click at [39, 145] on link "Cars" at bounding box center [36, 147] width 47 height 29
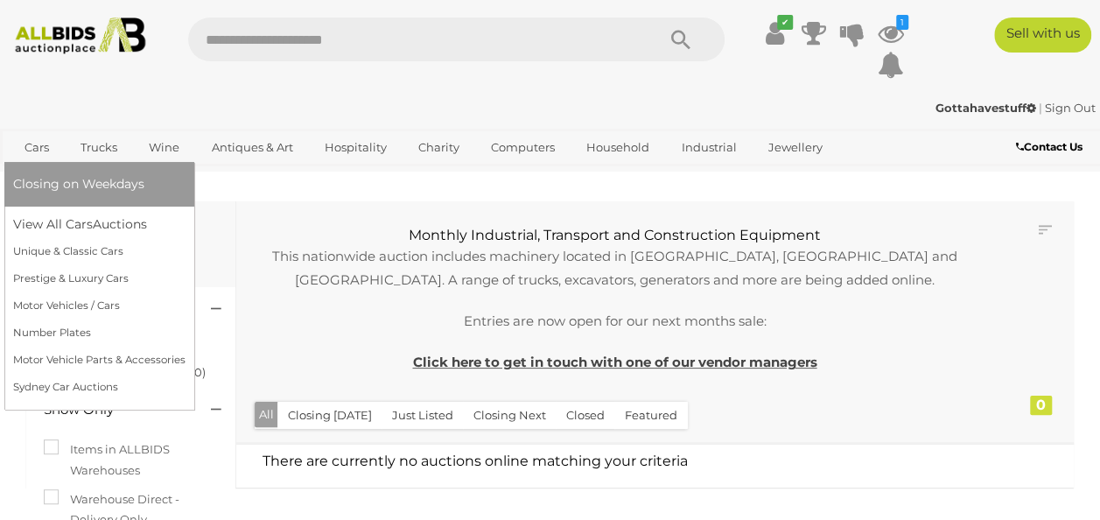
scroll to position [54, 0]
